Goal: Find specific page/section: Find specific page/section

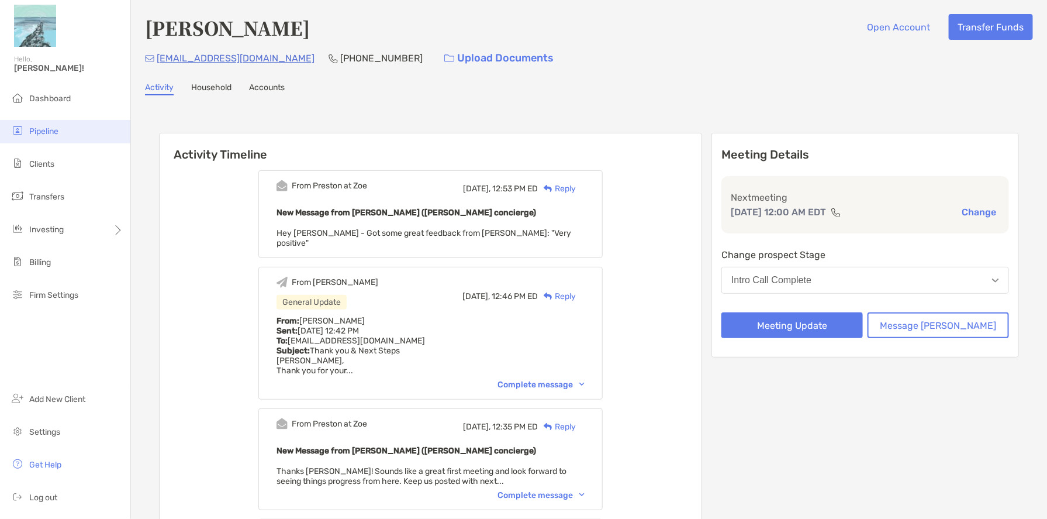
click at [55, 132] on span "Pipeline" at bounding box center [43, 131] width 29 height 10
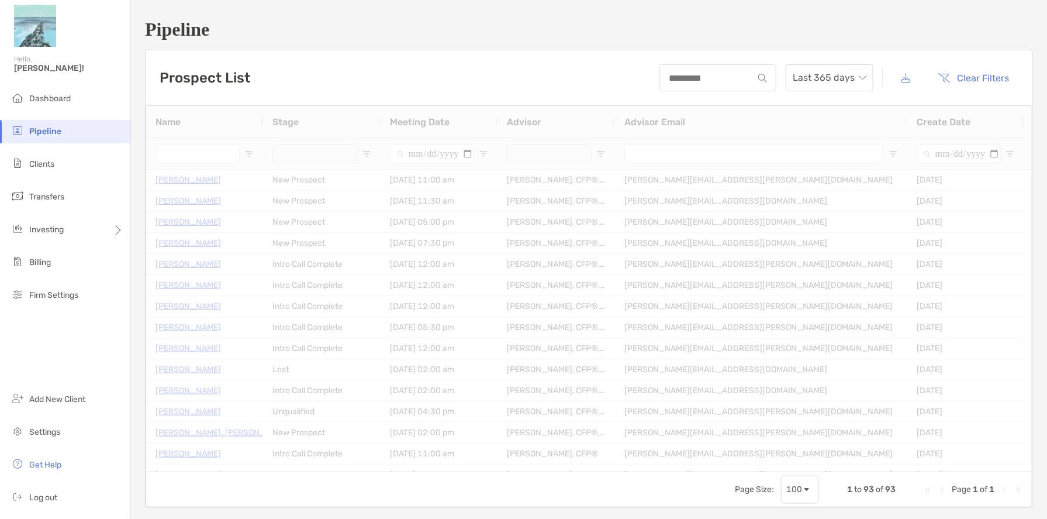
type input "******"
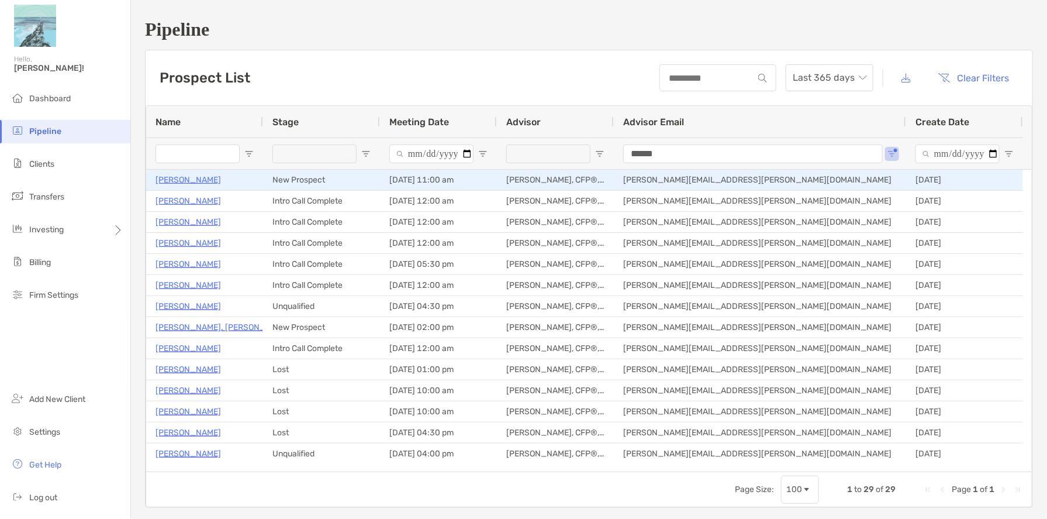
click at [193, 182] on p "[PERSON_NAME]" at bounding box center [188, 179] width 65 height 15
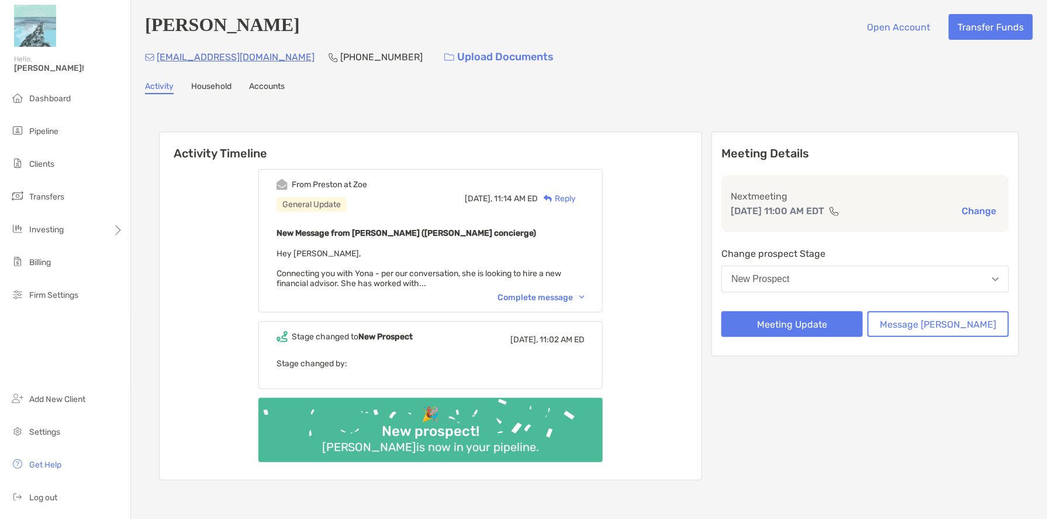
click at [530, 295] on div "Complete message" at bounding box center [541, 297] width 87 height 10
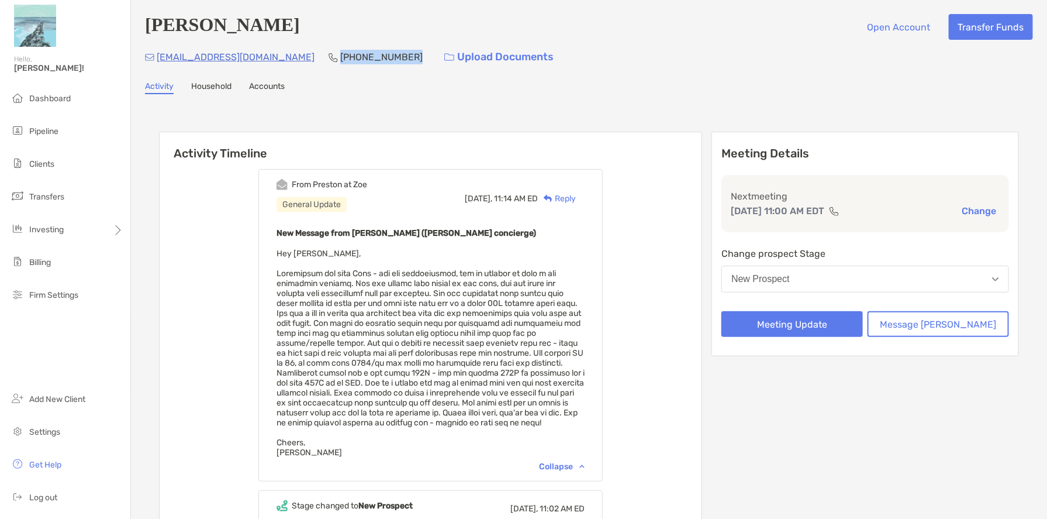
drag, startPoint x: 323, startPoint y: 56, endPoint x: 252, endPoint y: 60, distance: 71.4
click at [252, 60] on div "yona@zenem.co (607) 353-5635 Upload Documents" at bounding box center [589, 56] width 888 height 25
